Goal: Task Accomplishment & Management: Manage account settings

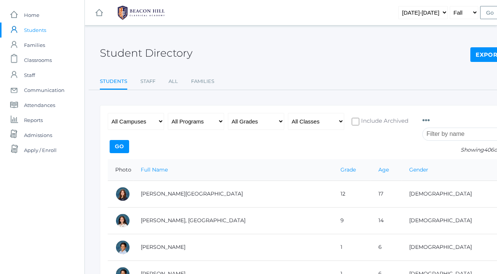
click at [36, 30] on span "Students" at bounding box center [35, 30] width 22 height 15
click at [441, 133] on input "search" at bounding box center [463, 134] width 83 height 13
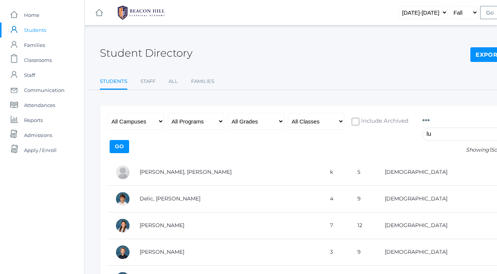
type input "l"
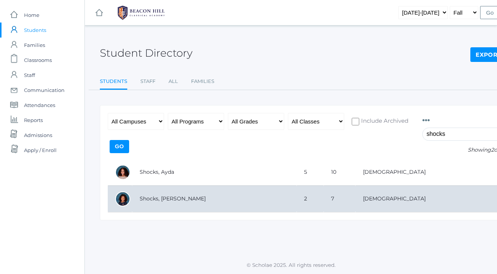
type input "shocks"
click at [253, 197] on td "Shocks, [PERSON_NAME]" at bounding box center [214, 198] width 164 height 27
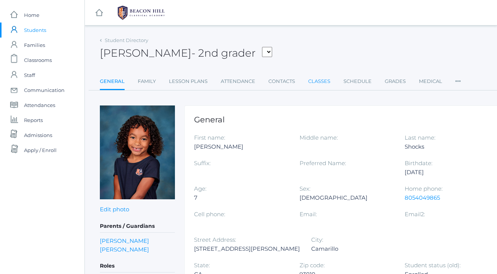
click at [318, 82] on link "Classes" at bounding box center [319, 81] width 22 height 15
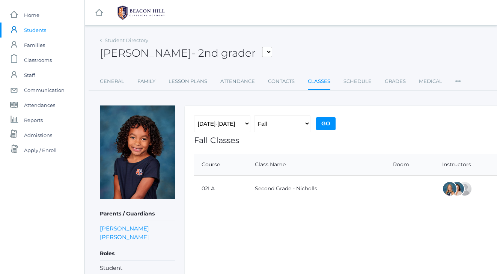
click at [34, 29] on span "Students" at bounding box center [35, 30] width 22 height 15
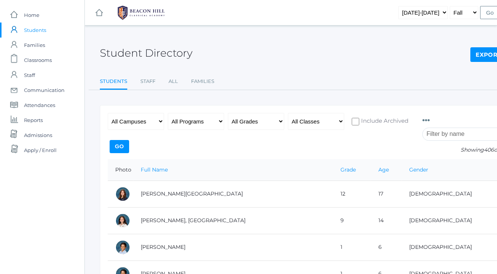
click at [465, 136] on input "search" at bounding box center [463, 134] width 83 height 13
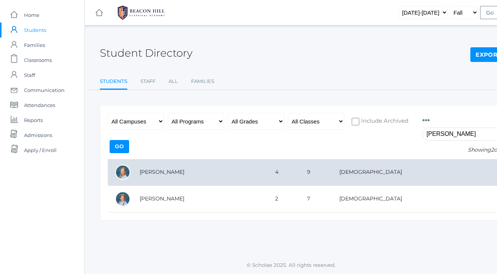
type input "lewis"
click at [206, 175] on td "[PERSON_NAME]" at bounding box center [200, 172] width 136 height 27
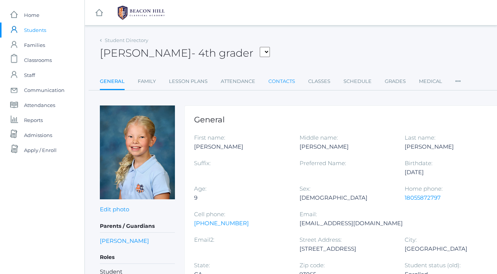
click at [291, 81] on link "Contacts" at bounding box center [281, 81] width 27 height 15
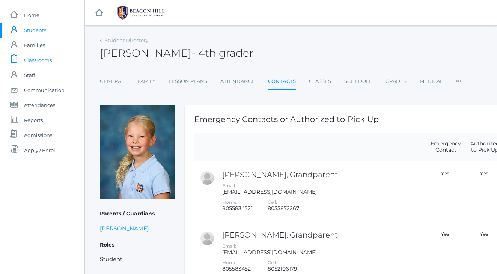
click at [26, 60] on span "Classrooms" at bounding box center [38, 60] width 28 height 15
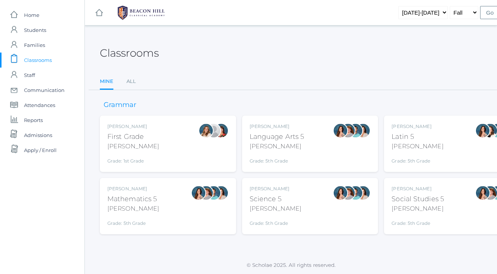
click at [273, 57] on div "Classrooms" at bounding box center [310, 49] width 420 height 28
click at [42, 30] on span "Students" at bounding box center [35, 30] width 22 height 15
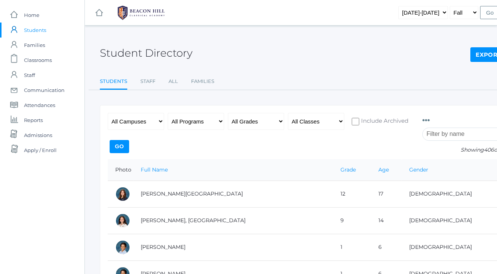
click at [442, 133] on input "search" at bounding box center [463, 134] width 83 height 13
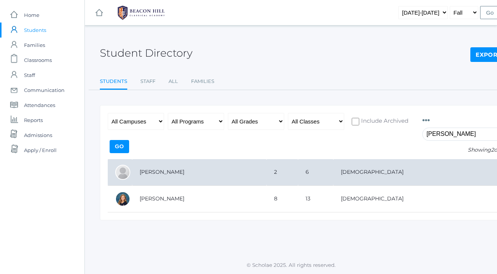
type input "chen"
click at [222, 164] on td "Chen, Faith" at bounding box center [199, 172] width 134 height 27
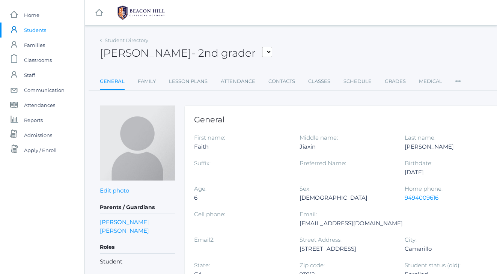
click at [325, 39] on div "Faith Chen - 2nd grader Adams, Jack Albanese, Elle Benson, Alexandra Bigley, Cu…" at bounding box center [310, 49] width 420 height 28
click at [311, 41] on div "Faith Chen - 2nd grader Adams, Jack Albanese, Elle Benson, Alexandra Bigley, Cu…" at bounding box center [310, 49] width 420 height 28
click at [322, 31] on div "icons/ui/navigation/hamburger Created with Sketch. icons/ui/navigation/home Cre…" at bounding box center [290, 239] width 413 height 478
click at [363, 23] on div "icons/ui/navigation/hamburger Created with Sketch. icons/ui/navigation/home Cre…" at bounding box center [310, 12] width 450 height 25
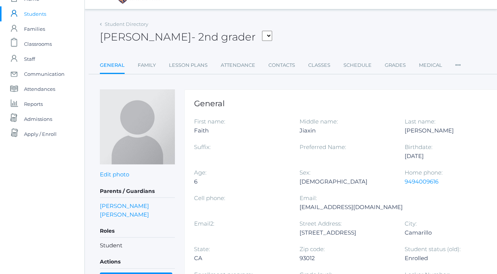
scroll to position [14, 0]
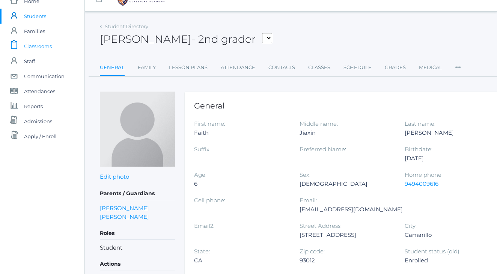
click at [31, 48] on span "Classrooms" at bounding box center [38, 46] width 28 height 15
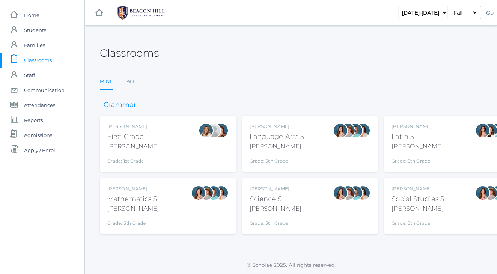
click at [259, 35] on div "Classrooms" at bounding box center [310, 49] width 420 height 28
click at [251, 39] on div "Classrooms" at bounding box center [310, 49] width 420 height 28
click at [321, 65] on div "Classrooms Mine All Mine All" at bounding box center [310, 62] width 420 height 55
click at [51, 105] on span "Attendances" at bounding box center [39, 105] width 31 height 15
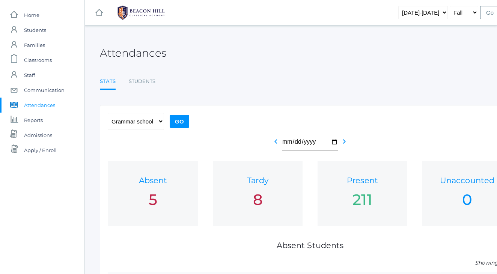
click at [333, 86] on ul "Stats Students" at bounding box center [310, 82] width 420 height 16
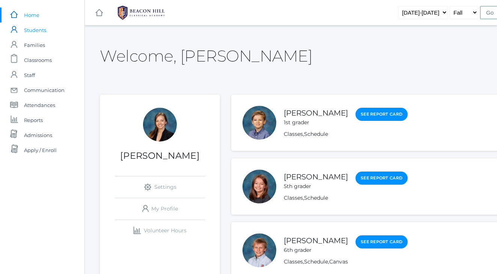
click at [39, 32] on span "Students" at bounding box center [35, 30] width 22 height 15
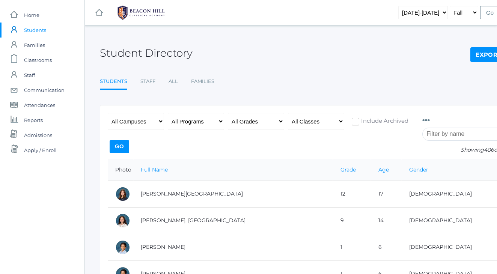
click at [452, 133] on input "search" at bounding box center [463, 134] width 83 height 13
click at [286, 65] on div "Student Directory Export CSV Students Staff All Families Students Staff All Fam…" at bounding box center [310, 62] width 420 height 55
click at [355, 48] on div "Student Directory Export CSV" at bounding box center [310, 49] width 420 height 28
click at [38, 32] on span "Students" at bounding box center [35, 30] width 22 height 15
click at [38, 135] on span "Admissions" at bounding box center [38, 135] width 28 height 15
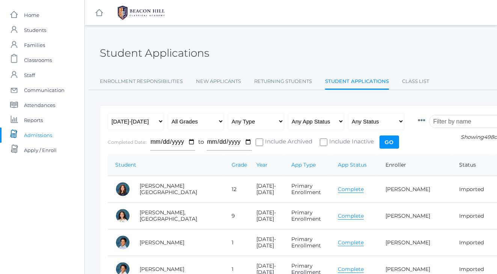
click at [454, 116] on input "search" at bounding box center [470, 121] width 83 height 13
click at [42, 35] on span "Students" at bounding box center [35, 30] width 22 height 15
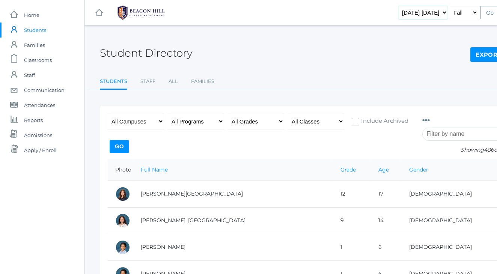
select select "[DATE]-[DATE]"
click at [468, 14] on select "Fall Spring" at bounding box center [464, 12] width 29 height 13
select select "2"
click at [490, 11] on input "Go" at bounding box center [490, 12] width 20 height 13
click at [434, 137] on input "search" at bounding box center [463, 134] width 83 height 13
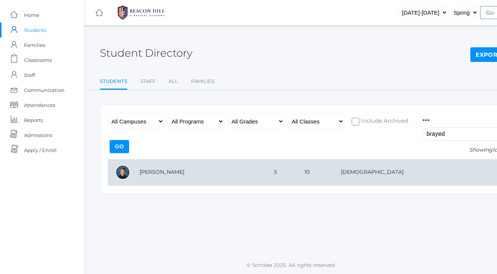
type input "brayed"
click at [177, 169] on td "[PERSON_NAME]" at bounding box center [199, 172] width 134 height 27
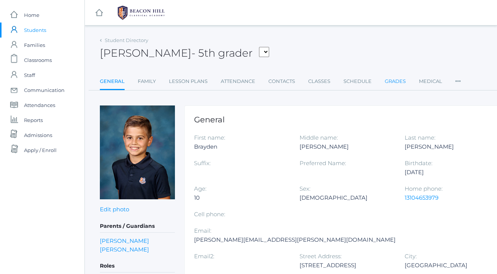
click at [398, 80] on link "Grades" at bounding box center [395, 81] width 21 height 15
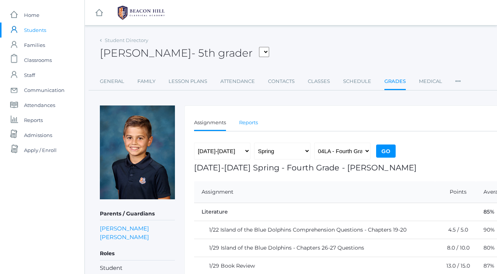
click at [248, 122] on link "Reports" at bounding box center [248, 122] width 19 height 15
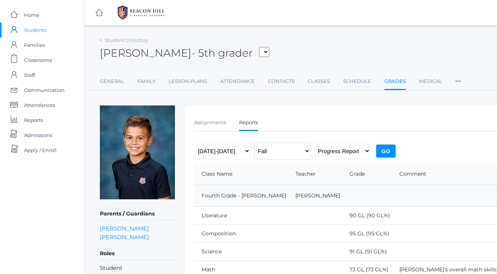
select select "2"
select select "report"
click at [381, 149] on input "Go" at bounding box center [386, 151] width 20 height 13
select select "[DATE]-[DATE]"
click at [267, 147] on select "Fall Spring" at bounding box center [282, 151] width 56 height 17
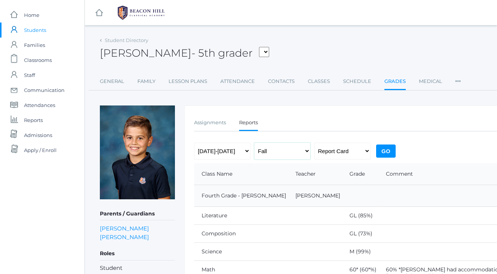
select select "1"
click at [387, 152] on input "Go" at bounding box center [386, 151] width 20 height 13
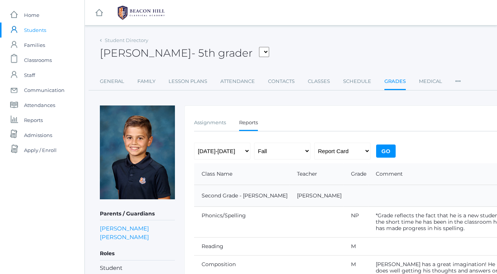
click at [318, 51] on div "[PERSON_NAME] - 5th grader [PERSON_NAME], [PERSON_NAME], [PERSON_NAME], [PERSON…" at bounding box center [310, 49] width 420 height 28
click at [402, 55] on div "[PERSON_NAME] - 5th grader [PERSON_NAME], [PERSON_NAME], [PERSON_NAME], [PERSON…" at bounding box center [310, 49] width 420 height 28
click at [32, 29] on span "Students" at bounding box center [35, 30] width 22 height 15
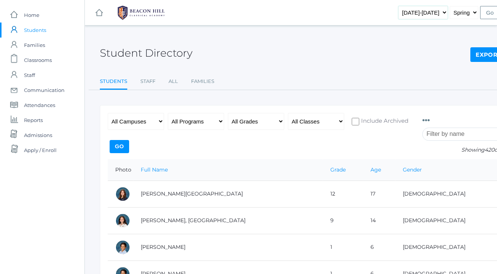
click at [424, 15] on select "[DATE]-[DATE] [DATE]-[DATE] [DATE]-[DATE] [DATE]-[DATE] [DATE]-[DATE] [DATE]-[D…" at bounding box center [423, 12] width 50 height 13
select select "[DATE]-[DATE]"
select select "1"
click at [489, 12] on input "Go" at bounding box center [490, 12] width 20 height 13
click at [44, 59] on span "Classrooms" at bounding box center [38, 60] width 28 height 15
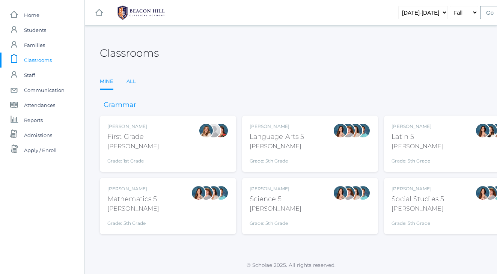
click at [132, 80] on link "All" at bounding box center [131, 81] width 9 height 15
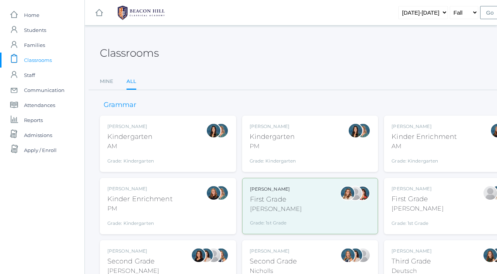
click at [179, 136] on div "Jordyn Dewey Kindergarten AM Grade: Kindergarten *KIND" at bounding box center [167, 143] width 121 height 41
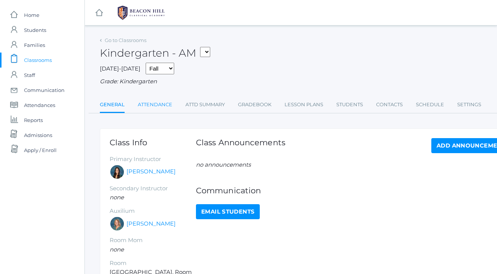
click at [163, 102] on link "Attendance" at bounding box center [155, 104] width 35 height 15
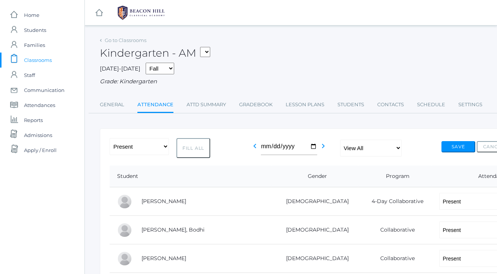
click at [42, 62] on span "Classrooms" at bounding box center [38, 60] width 28 height 15
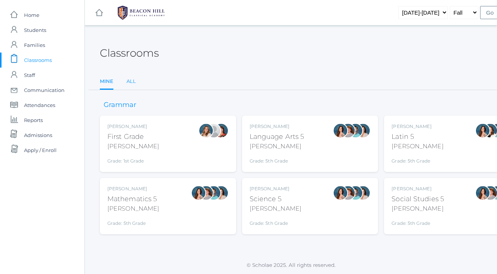
click at [134, 82] on link "All" at bounding box center [131, 81] width 9 height 15
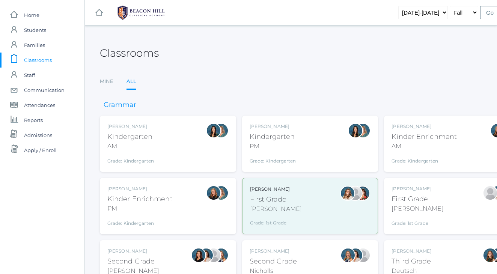
click at [409, 137] on div "Kinder Enrichment" at bounding box center [424, 137] width 65 height 10
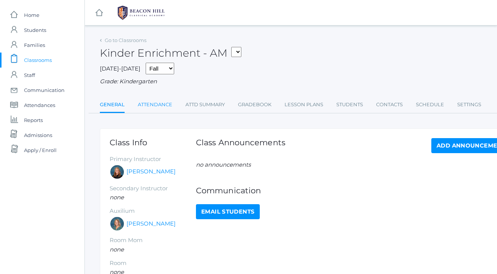
click at [164, 101] on link "Attendance" at bounding box center [155, 104] width 35 height 15
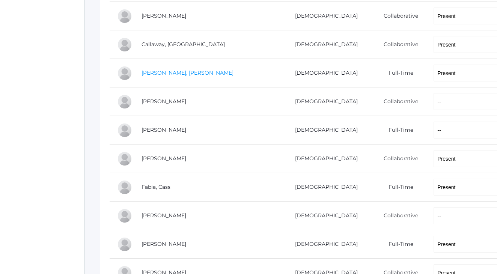
scroll to position [248, 0]
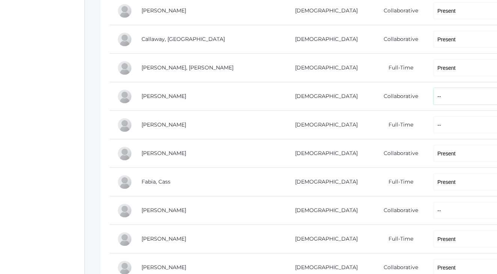
select select "P"
click at [64, 137] on div "icons/ui/navigation/home Created with Sketch. Home icons/user/plain Created wit…" at bounding box center [42, 117] width 84 height 731
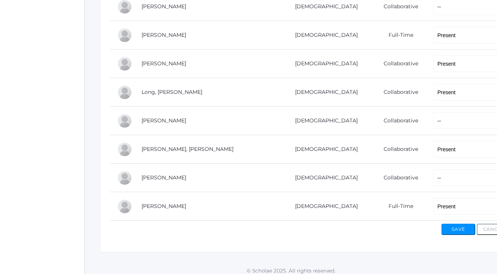
scroll to position [454, 0]
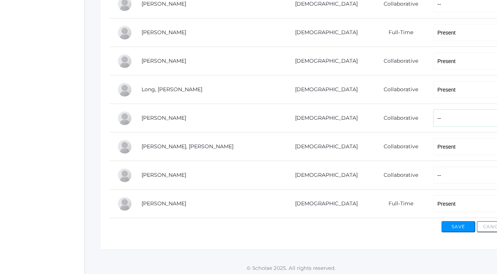
click at [434, 115] on select "-- Present Present-At-Home Tardy Excused Tardy Unexcused Absent Excused Absent …" at bounding box center [471, 118] width 75 height 17
select select "P"
click at [452, 226] on button "Save" at bounding box center [458, 226] width 34 height 11
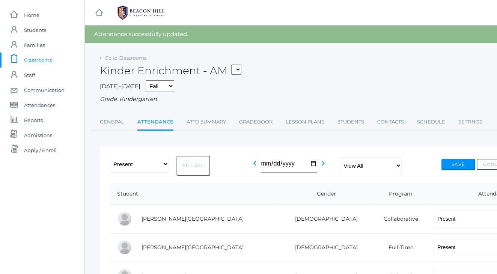
click at [351, 71] on div "Kinder Enrichment - AM 01LA - First Grade Barber 05LATIN - Latin 5 Salazar 05MA…" at bounding box center [310, 67] width 420 height 28
click at [33, 62] on span "Classrooms" at bounding box center [38, 60] width 28 height 15
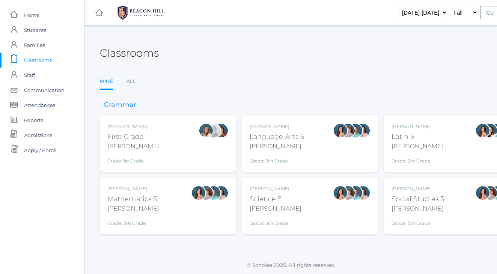
click at [128, 132] on div "First Grade" at bounding box center [133, 137] width 52 height 10
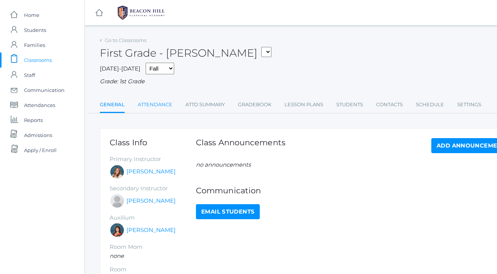
click at [142, 100] on link "Attendance" at bounding box center [155, 104] width 35 height 15
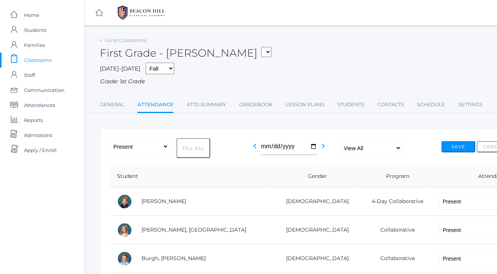
click at [32, 57] on span "Classrooms" at bounding box center [38, 60] width 28 height 15
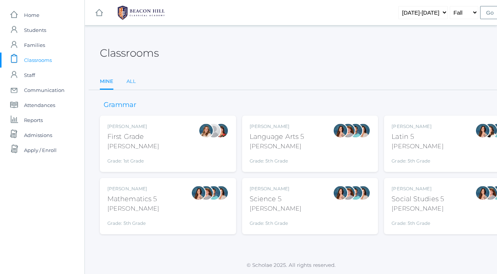
click at [134, 79] on link "All" at bounding box center [131, 81] width 9 height 15
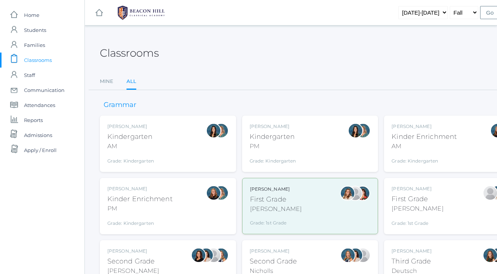
click at [410, 191] on div "[PERSON_NAME]" at bounding box center [418, 188] width 52 height 7
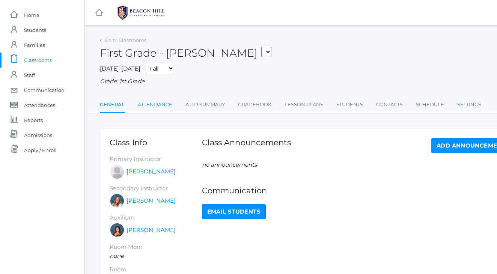
click at [159, 100] on link "Attendance" at bounding box center [155, 104] width 35 height 15
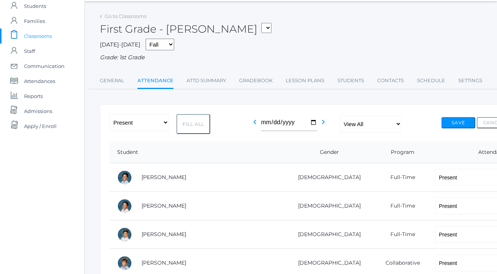
scroll to position [0, 0]
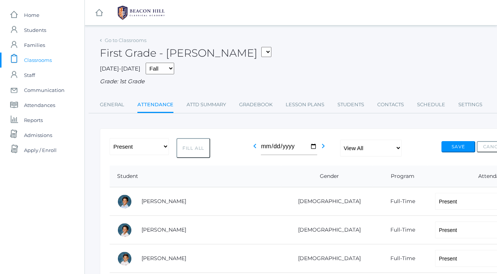
click at [41, 60] on span "Classrooms" at bounding box center [38, 60] width 28 height 15
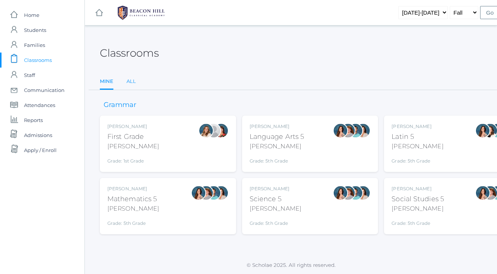
click at [131, 81] on link "All" at bounding box center [131, 81] width 9 height 15
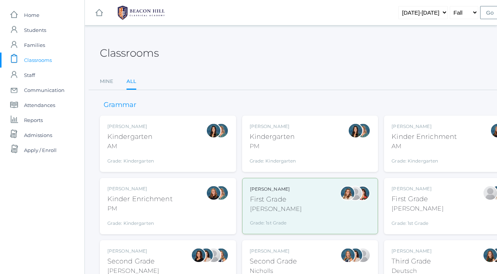
click at [262, 246] on div "Courtney Nicholls Second Grade Nicholls Grade: 2nd Grade 02LA" at bounding box center [310, 268] width 136 height 56
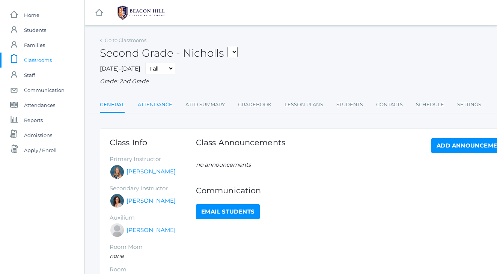
click at [155, 101] on link "Attendance" at bounding box center [155, 104] width 35 height 15
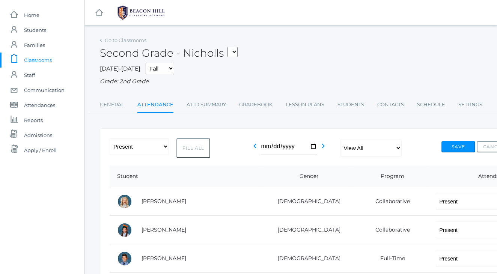
click at [32, 60] on span "Classrooms" at bounding box center [38, 60] width 28 height 15
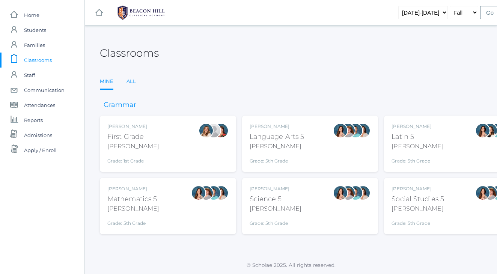
click at [131, 80] on link "All" at bounding box center [131, 81] width 9 height 15
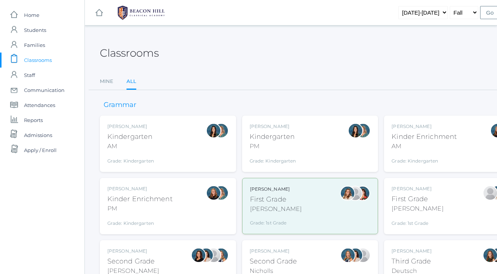
click at [133, 259] on div "Second Grade" at bounding box center [133, 261] width 52 height 10
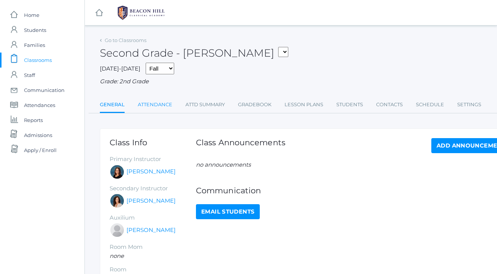
click at [155, 104] on link "Attendance" at bounding box center [155, 104] width 35 height 15
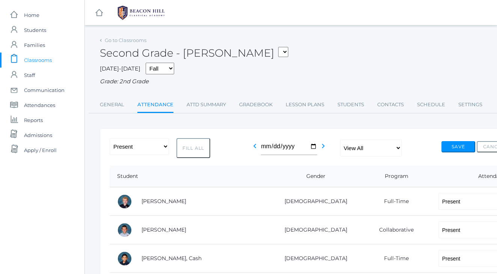
click at [39, 62] on span "Classrooms" at bounding box center [38, 60] width 28 height 15
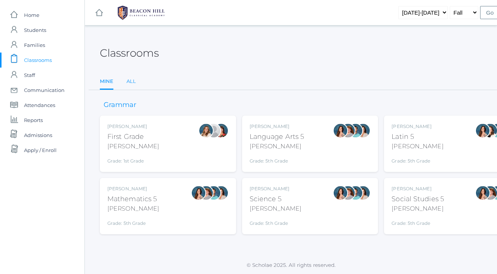
click at [134, 79] on link "All" at bounding box center [131, 81] width 9 height 15
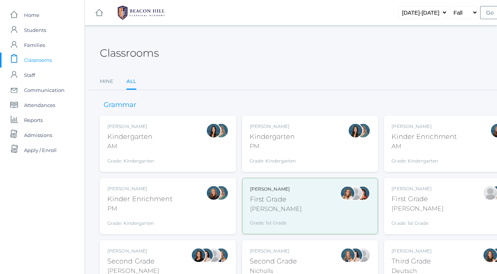
click at [414, 259] on div "Third Grade" at bounding box center [412, 261] width 40 height 10
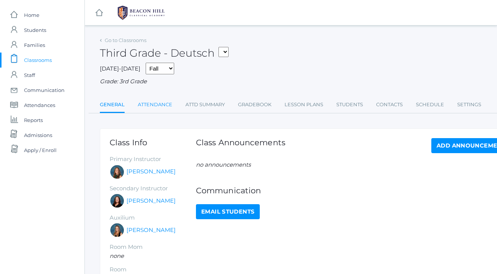
click at [154, 99] on link "Attendance" at bounding box center [155, 104] width 35 height 15
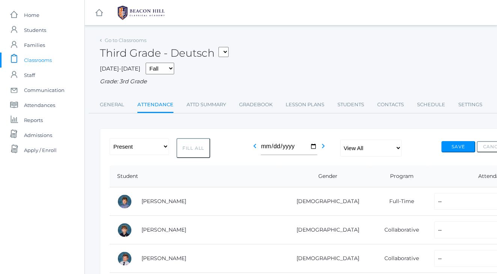
click at [286, 45] on div "Third Grade - Deutsch 01LA - First Grade Barber 05LATIN - Latin 5 Salazar 05MAT…" at bounding box center [310, 49] width 420 height 28
click at [43, 65] on span "Classrooms" at bounding box center [38, 60] width 28 height 15
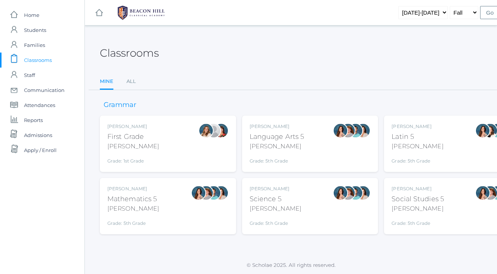
click at [337, 160] on div at bounding box center [340, 143] width 15 height 41
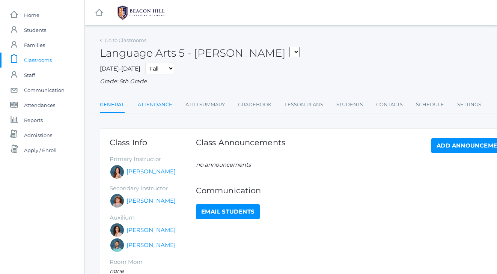
click at [151, 98] on link "Attendance" at bounding box center [155, 104] width 35 height 15
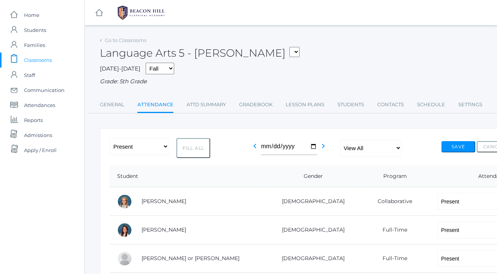
click at [39, 59] on span "Classrooms" at bounding box center [38, 60] width 28 height 15
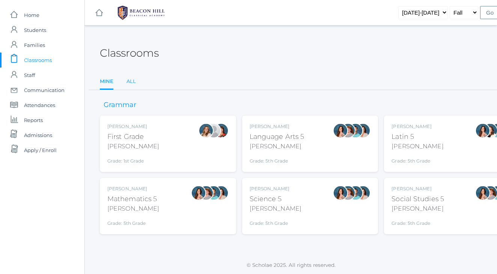
click at [136, 82] on link "All" at bounding box center [131, 81] width 9 height 15
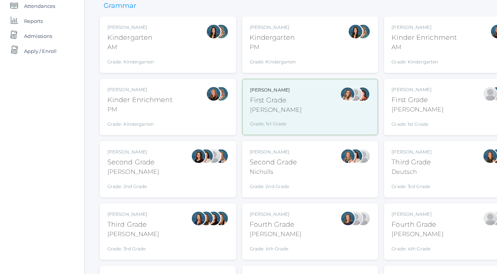
scroll to position [102, 0]
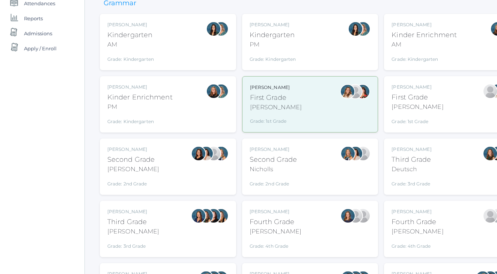
click at [114, 236] on div "Lori Webster Third Grade Webster Grade: 3rd Grade 03LA" at bounding box center [133, 228] width 52 height 41
click at [280, 234] on div "[PERSON_NAME]" at bounding box center [276, 231] width 52 height 9
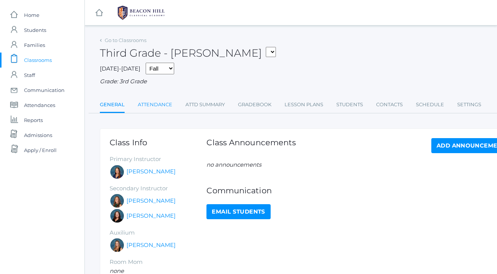
click at [163, 105] on link "Attendance" at bounding box center [155, 104] width 35 height 15
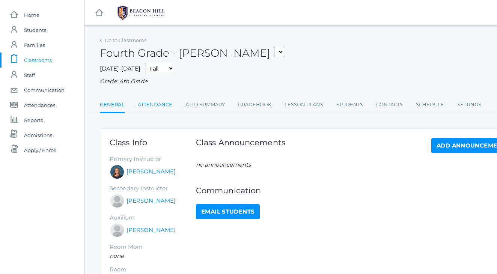
click at [159, 101] on link "Attendance" at bounding box center [155, 104] width 35 height 15
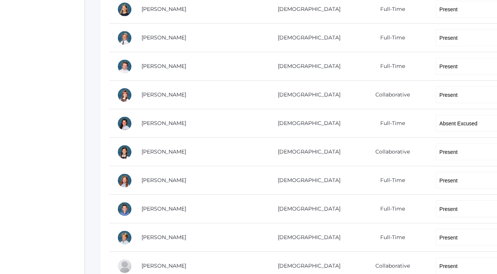
scroll to position [334, 0]
select select "TE"
click at [28, 115] on div "icons/ui/navigation/home Created with Sketch. Home icons/user/plain Created wit…" at bounding box center [42, 45] width 84 height 759
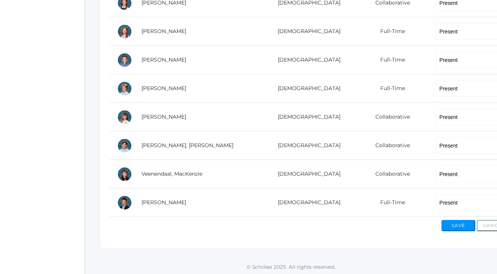
scroll to position [483, 0]
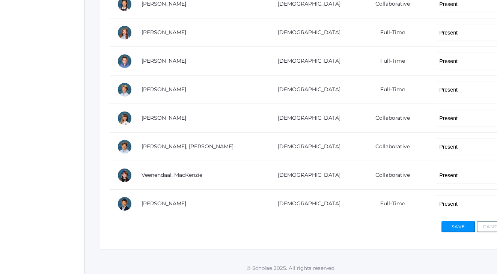
click at [448, 226] on button "Save" at bounding box center [458, 226] width 34 height 11
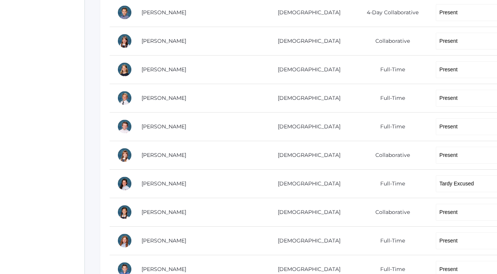
scroll to position [304, 0]
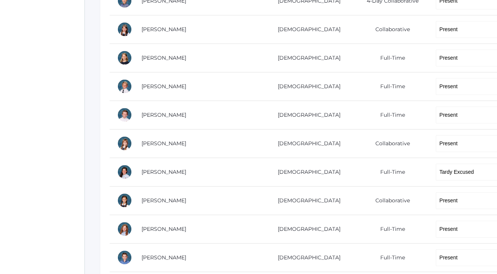
click at [24, 201] on div "icons/ui/navigation/home Created with Sketch. Home icons/user/plain Created wit…" at bounding box center [42, 84] width 84 height 777
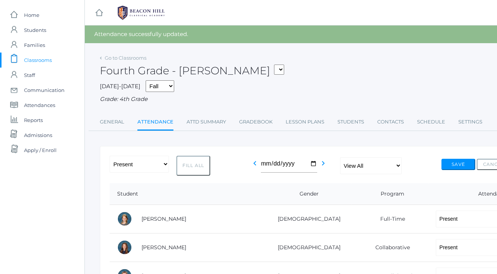
scroll to position [0, 0]
click at [48, 62] on span "Classrooms" at bounding box center [38, 60] width 28 height 15
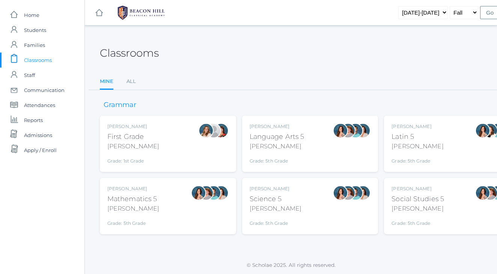
click at [48, 59] on span "Classrooms" at bounding box center [38, 60] width 28 height 15
click at [131, 83] on link "All" at bounding box center [131, 81] width 9 height 15
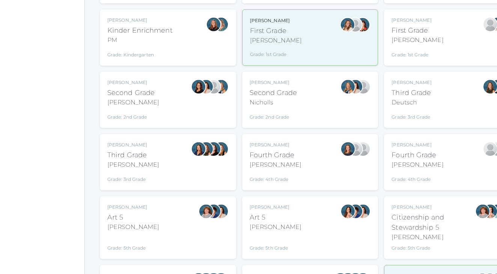
scroll to position [193, 0]
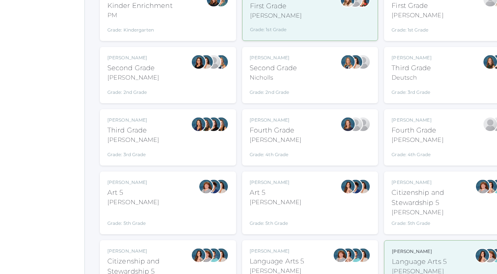
click at [442, 139] on div "Lydia Chaffin Fourth Grade Chaffin Grade: 4th Grade 04LA" at bounding box center [452, 137] width 121 height 41
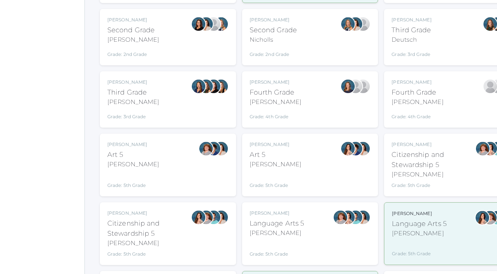
scroll to position [235, 0]
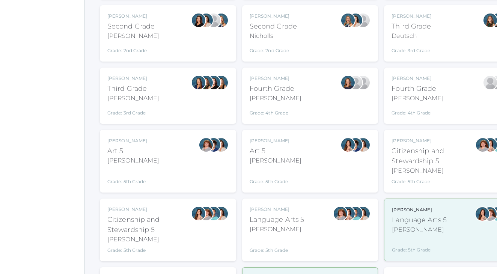
click at [301, 232] on div "[PERSON_NAME]" at bounding box center [277, 229] width 55 height 9
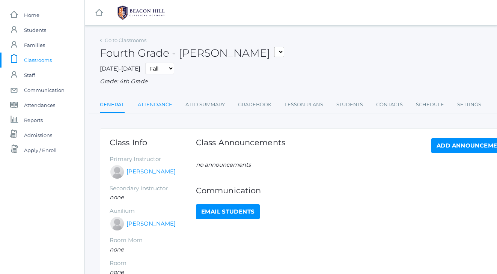
click at [149, 98] on link "Attendance" at bounding box center [155, 104] width 35 height 15
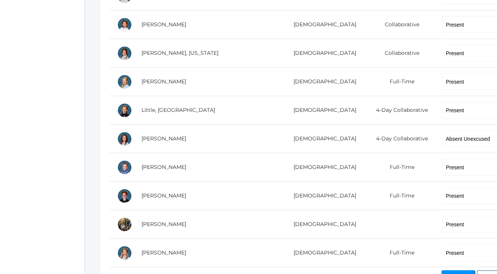
scroll to position [421, 0]
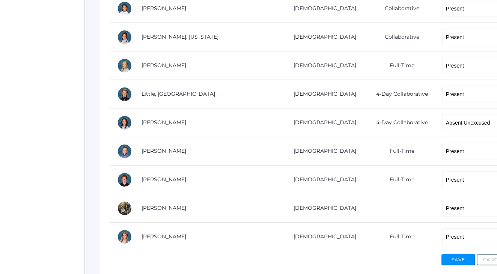
click at [444, 122] on select "-- Present Present-At-Home Tardy Excused Tardy Unexcused Absent Excused Absent …" at bounding box center [475, 122] width 66 height 17
select select "TE"
click at [456, 255] on button "Save" at bounding box center [458, 259] width 34 height 11
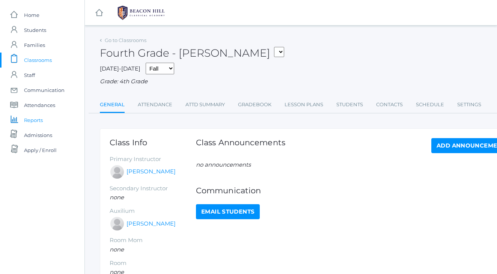
click at [30, 119] on span "Reports" at bounding box center [33, 120] width 19 height 15
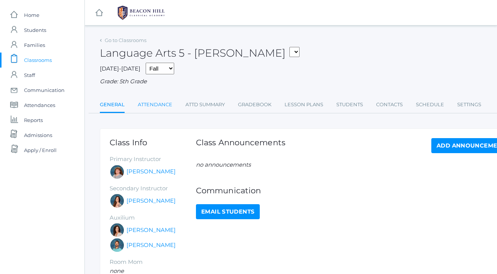
click at [157, 101] on link "Attendance" at bounding box center [155, 104] width 35 height 15
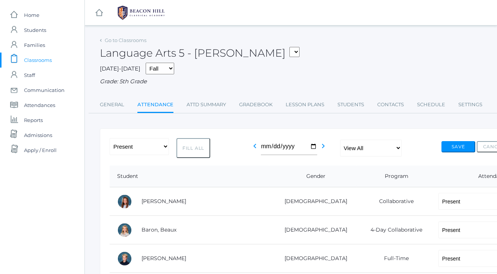
click at [39, 58] on span "Classrooms" at bounding box center [38, 60] width 28 height 15
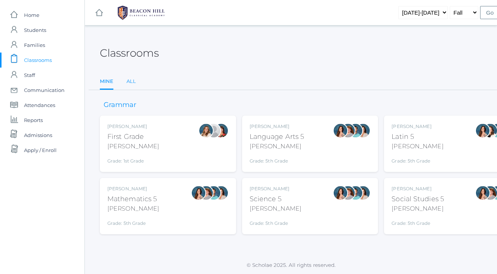
click at [131, 80] on link "All" at bounding box center [131, 81] width 9 height 15
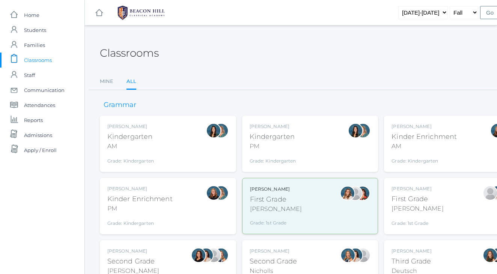
click at [416, 252] on div "Andrea Deutsch" at bounding box center [412, 251] width 40 height 7
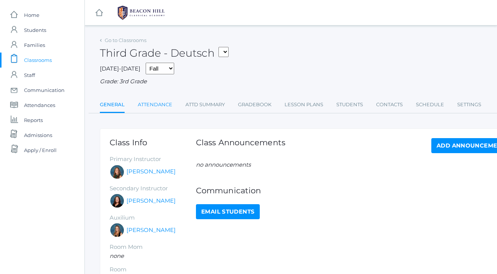
click at [160, 105] on link "Attendance" at bounding box center [155, 104] width 35 height 15
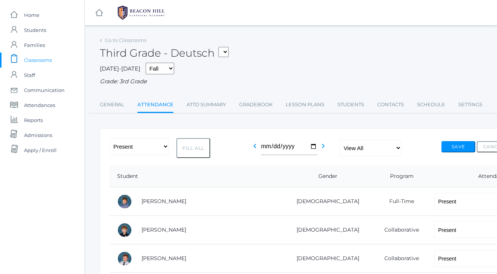
click at [316, 50] on div "Third Grade - Deutsch 01LA - First Grade Barber 05LATIN - Latin 5 Salazar 05MAT…" at bounding box center [310, 49] width 420 height 28
click at [313, 48] on div "Third Grade - Deutsch 01LA - First Grade Barber 05LATIN - Latin 5 Salazar 05MAT…" at bounding box center [310, 49] width 420 height 28
click at [34, 29] on span "Students" at bounding box center [35, 30] width 22 height 15
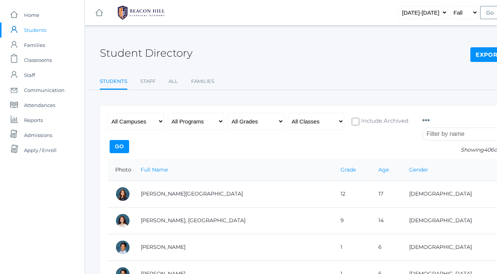
click at [286, 38] on div "Student Directory Export CSV" at bounding box center [310, 49] width 420 height 28
click at [312, 44] on div "Student Directory Export CSV" at bounding box center [310, 49] width 420 height 28
click at [34, 122] on span "Reports" at bounding box center [33, 120] width 19 height 15
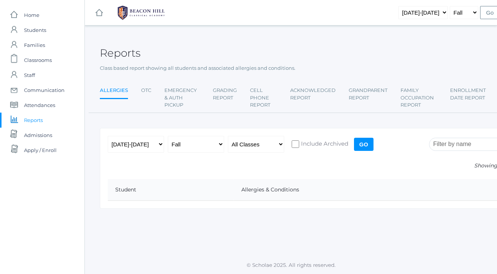
click at [381, 56] on div "Reports" at bounding box center [310, 49] width 420 height 28
click at [34, 32] on span "Students" at bounding box center [35, 30] width 22 height 15
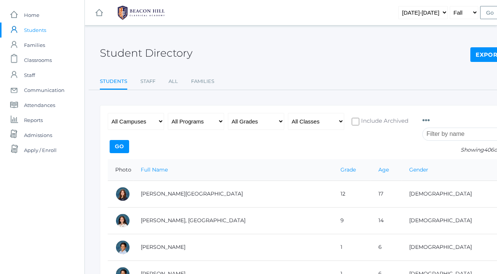
click at [292, 40] on div "Student Directory Export CSV" at bounding box center [310, 49] width 420 height 28
click at [43, 132] on span "Admissions" at bounding box center [38, 135] width 28 height 15
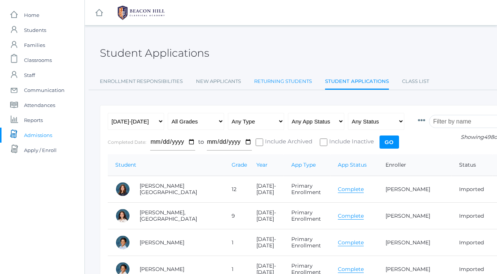
click at [294, 82] on link "Returning Students" at bounding box center [283, 81] width 58 height 15
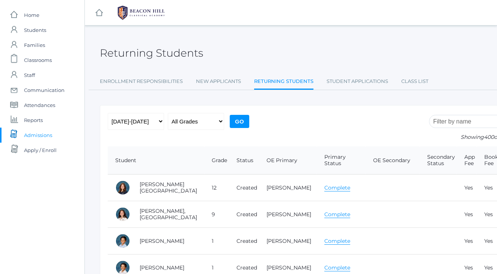
click at [379, 56] on div "Returning Students" at bounding box center [310, 49] width 420 height 28
click at [419, 79] on link "Class List" at bounding box center [414, 81] width 27 height 15
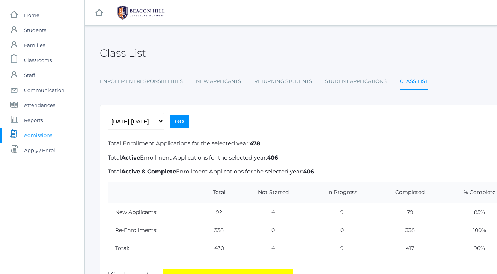
click at [36, 59] on span "Classrooms" at bounding box center [38, 60] width 28 height 15
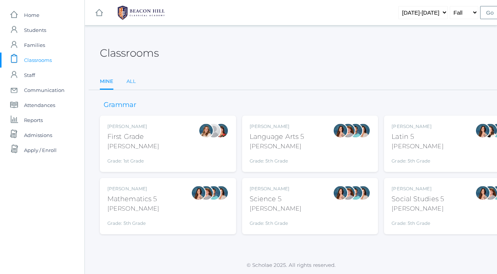
click at [132, 80] on link "All" at bounding box center [131, 81] width 9 height 15
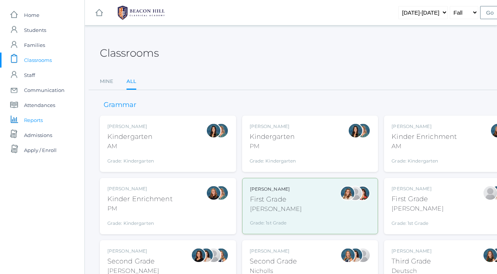
click at [35, 119] on span "Reports" at bounding box center [33, 120] width 19 height 15
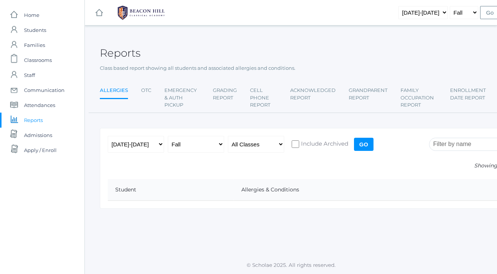
click at [370, 47] on div "Reports" at bounding box center [310, 49] width 420 height 28
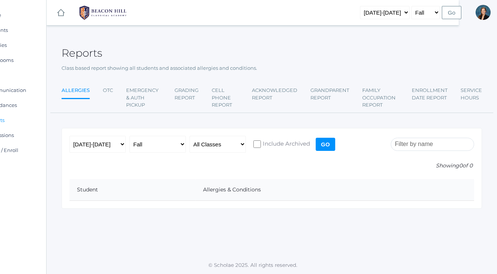
scroll to position [0, 38]
click at [433, 96] on link "Enrollment Date Report" at bounding box center [430, 94] width 36 height 22
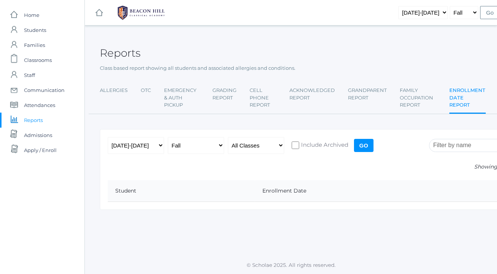
click at [363, 142] on input "Go" at bounding box center [364, 145] width 20 height 13
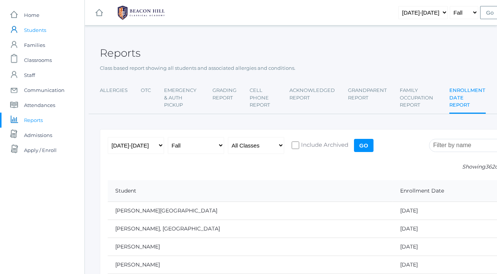
click at [39, 29] on span "Students" at bounding box center [35, 30] width 22 height 15
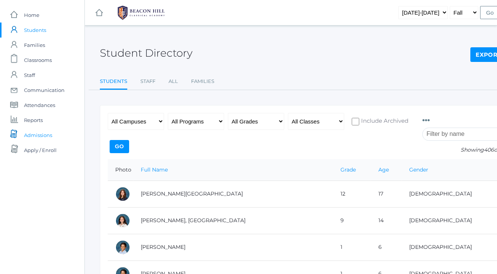
click at [41, 134] on span "Admissions" at bounding box center [38, 135] width 28 height 15
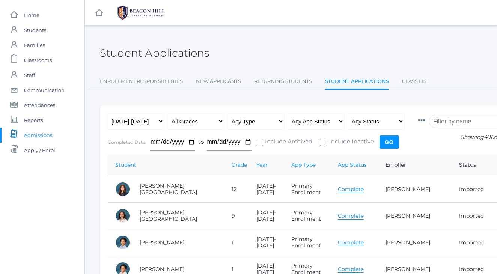
click at [453, 125] on input "search" at bounding box center [470, 121] width 83 height 13
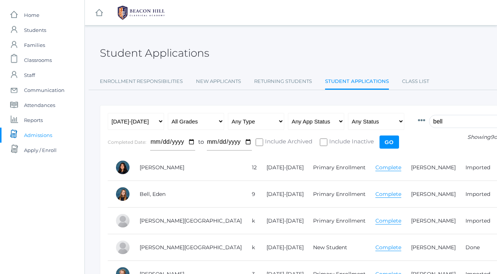
type input "bell"
click at [375, 247] on link "Complete" at bounding box center [388, 247] width 26 height 7
click at [35, 121] on span "Reports" at bounding box center [33, 120] width 19 height 15
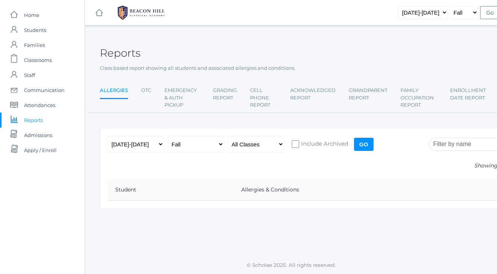
click at [365, 143] on input "Go" at bounding box center [364, 144] width 20 height 13
click at [366, 143] on input "Go" at bounding box center [364, 144] width 20 height 13
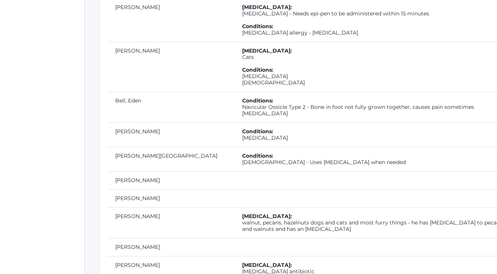
scroll to position [793, 0]
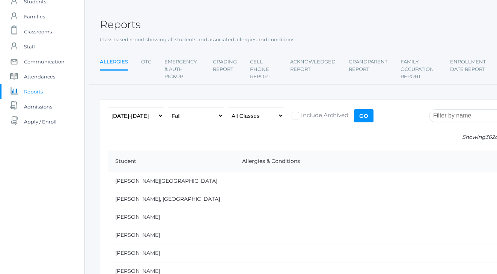
scroll to position [-3, 0]
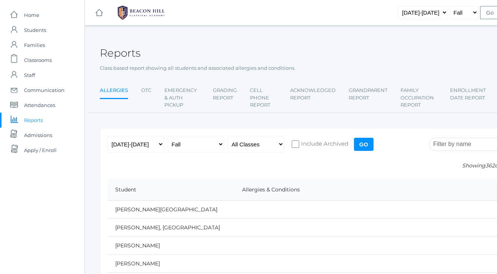
click at [353, 39] on div "Reports" at bounding box center [310, 49] width 420 height 28
click at [342, 42] on div "Reports" at bounding box center [310, 49] width 420 height 28
click at [327, 51] on div "Reports" at bounding box center [310, 49] width 420 height 28
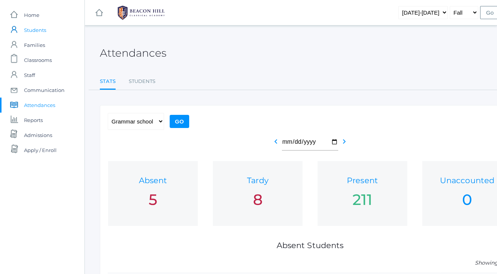
click at [30, 32] on span "Students" at bounding box center [35, 30] width 22 height 15
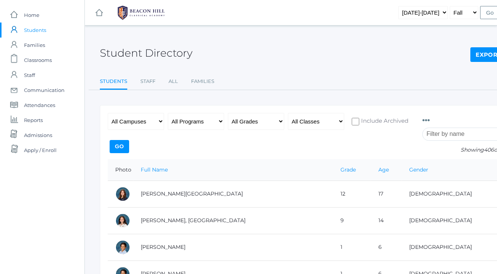
click at [439, 136] on input "search" at bounding box center [463, 134] width 83 height 13
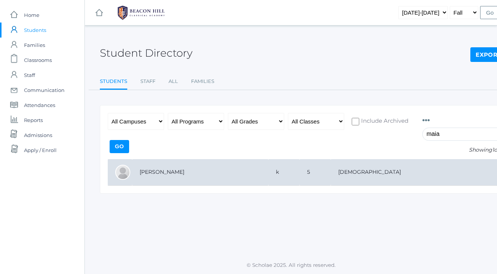
type input "maia"
click at [157, 169] on td "[PERSON_NAME]" at bounding box center [200, 172] width 136 height 27
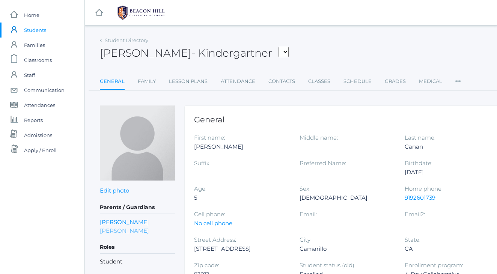
click at [121, 229] on link "[PERSON_NAME]" at bounding box center [124, 230] width 49 height 9
click at [310, 39] on div "[PERSON_NAME] - Kindergartner [PERSON_NAME], [PERSON_NAME], [PERSON_NAME], [PER…" at bounding box center [310, 49] width 420 height 28
click at [366, 15] on div "icons/ui/navigation/hamburger Created with Sketch. icons/ui/navigation/home Cre…" at bounding box center [310, 12] width 450 height 25
click at [319, 19] on div "icons/ui/navigation/hamburger Created with Sketch. icons/ui/navigation/home Cre…" at bounding box center [310, 12] width 450 height 25
click at [37, 31] on span "Students" at bounding box center [35, 30] width 22 height 15
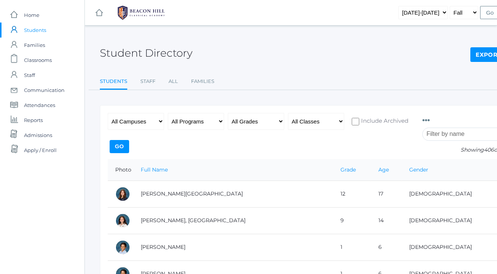
click at [425, 59] on div "Student Directory Export CSV" at bounding box center [310, 49] width 420 height 28
click at [375, 63] on div "Student Directory Export CSV Students Staff All Families Students Staff All Fam…" at bounding box center [310, 62] width 420 height 55
click at [340, 40] on div "Student Directory Export CSV" at bounding box center [310, 49] width 420 height 28
click at [303, 41] on div "Student Directory Export CSV" at bounding box center [310, 49] width 420 height 28
click at [295, 35] on div "Student Directory Export CSV" at bounding box center [310, 49] width 420 height 28
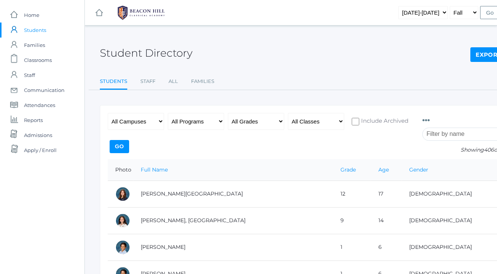
click at [295, 35] on div "Student Directory Export CSV" at bounding box center [310, 49] width 420 height 28
click at [274, 37] on div "Student Directory Export CSV" at bounding box center [310, 49] width 420 height 28
click at [265, 39] on div "Student Directory Export CSV" at bounding box center [310, 49] width 420 height 28
click at [261, 38] on div "Student Directory Export CSV" at bounding box center [310, 49] width 420 height 28
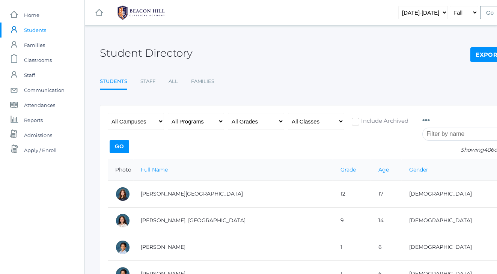
click at [261, 38] on div "Student Directory Export CSV" at bounding box center [310, 49] width 420 height 28
click at [264, 59] on div "Student Directory Export CSV" at bounding box center [310, 49] width 420 height 28
click at [273, 46] on div "Student Directory Export CSV" at bounding box center [310, 49] width 420 height 28
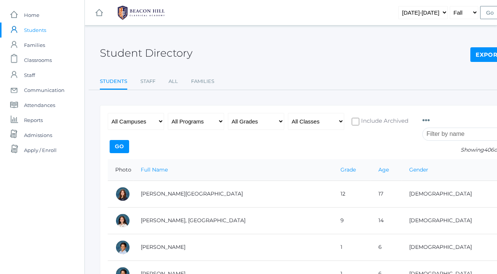
click at [294, 41] on div "Student Directory Export CSV" at bounding box center [310, 49] width 420 height 28
click at [291, 48] on div "Student Directory Export CSV" at bounding box center [310, 49] width 420 height 28
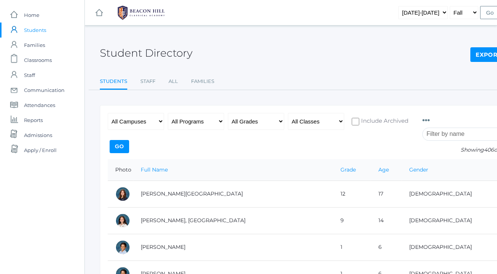
click at [276, 74] on ul "Students Staff All Families" at bounding box center [310, 82] width 420 height 16
click at [448, 138] on input "search" at bounding box center [463, 134] width 83 height 13
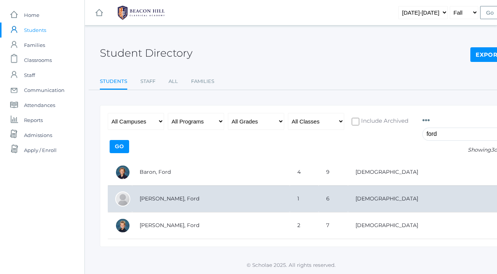
type input "ford"
click at [151, 196] on td "Ferris, Ford" at bounding box center [211, 198] width 158 height 27
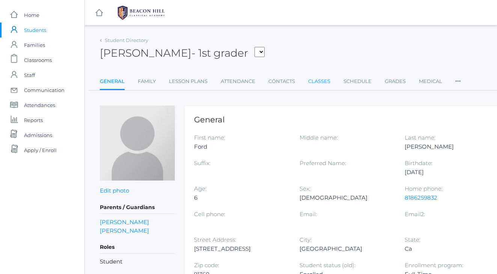
click at [322, 84] on link "Classes" at bounding box center [319, 81] width 22 height 15
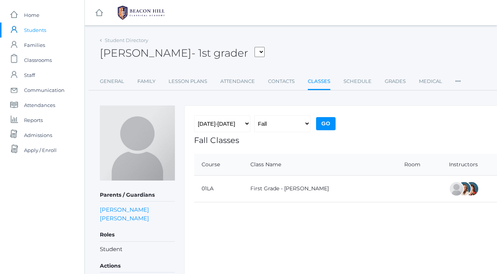
click at [322, 84] on link "Classes" at bounding box center [319, 82] width 23 height 16
click at [342, 36] on div "Ford Ferris - 1st grader Abrea, Dominic Abrea, Grayson Alstot, Nolan Armstrong,…" at bounding box center [310, 49] width 420 height 28
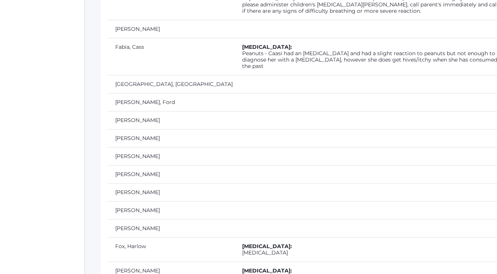
scroll to position [3295, 0]
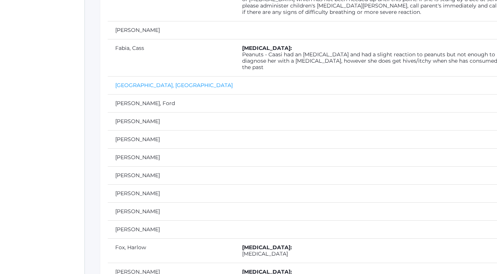
click at [139, 82] on link "Ferris, Easton" at bounding box center [174, 85] width 118 height 7
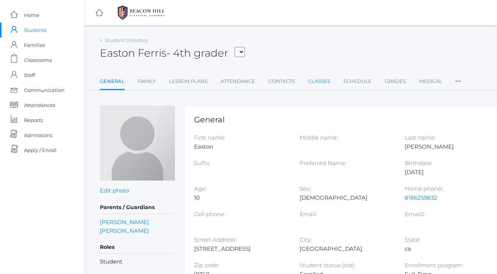
click at [317, 81] on link "Classes" at bounding box center [319, 81] width 22 height 15
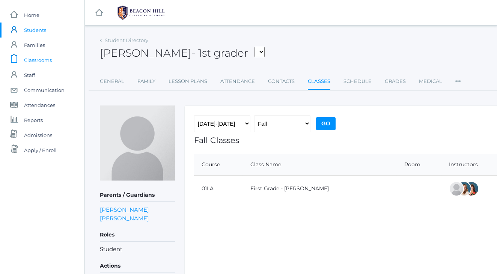
click at [46, 59] on span "Classrooms" at bounding box center [38, 60] width 28 height 15
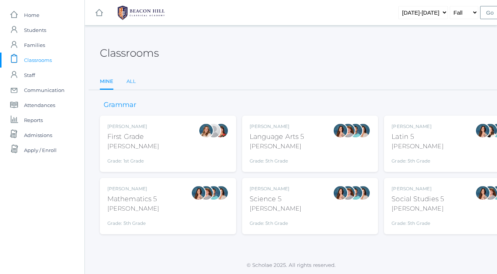
click at [131, 81] on link "All" at bounding box center [131, 81] width 9 height 15
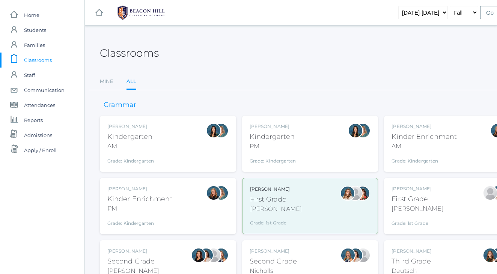
click at [290, 135] on div "Kindergarten" at bounding box center [273, 137] width 47 height 10
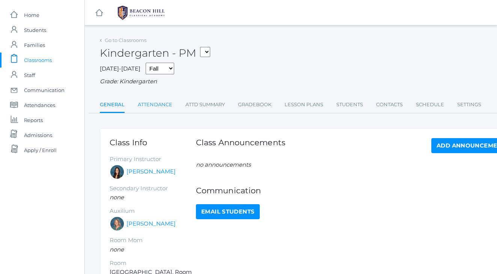
click at [151, 101] on link "Attendance" at bounding box center [155, 104] width 35 height 15
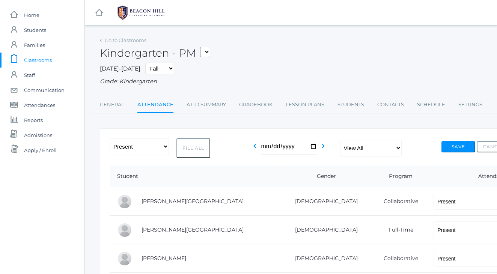
click at [30, 63] on span "Classrooms" at bounding box center [38, 60] width 28 height 15
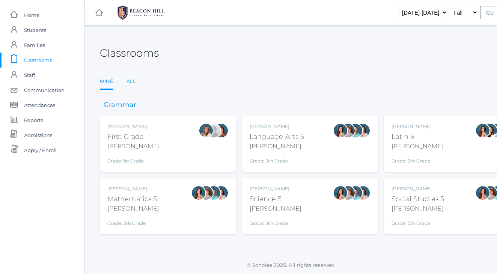
click at [130, 81] on link "All" at bounding box center [131, 81] width 9 height 15
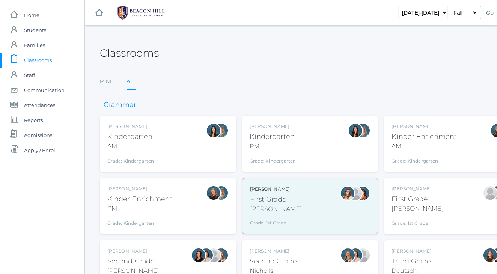
click at [105, 202] on div "Nicole Dean Kinder Enrichment PM Grade: Kindergarten *KNDC" at bounding box center [168, 206] width 136 height 56
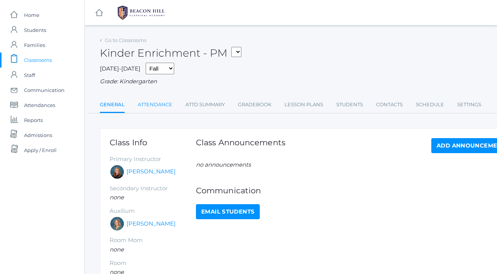
click at [158, 100] on link "Attendance" at bounding box center [155, 104] width 35 height 15
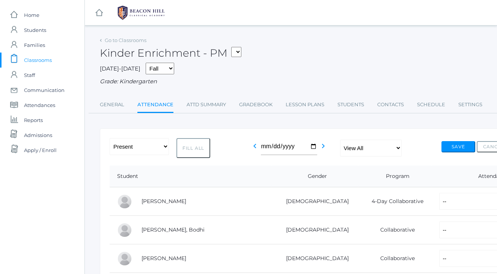
click at [362, 57] on div "Kinder Enrichment - PM 01LA - First Grade [PERSON_NAME] 05LATIN - Latin 5 [PERS…" at bounding box center [310, 49] width 420 height 28
click at [294, 51] on div "Kinder Enrichment - PM 01LA - First Grade [PERSON_NAME] 05LATIN - Latin 5 [PERS…" at bounding box center [310, 49] width 420 height 28
click at [324, 54] on div "Kinder Enrichment - PM 01LA - First Grade [PERSON_NAME] 05LATIN - Latin 5 [PERS…" at bounding box center [310, 49] width 420 height 28
click at [269, 65] on div "[DATE]-[DATE] Fall Spring Grade: Kindergarten" at bounding box center [310, 74] width 420 height 23
click at [326, 40] on div "Kinder Enrichment - PM 01LA - First Grade [PERSON_NAME] 05LATIN - Latin 5 [PERS…" at bounding box center [310, 49] width 420 height 28
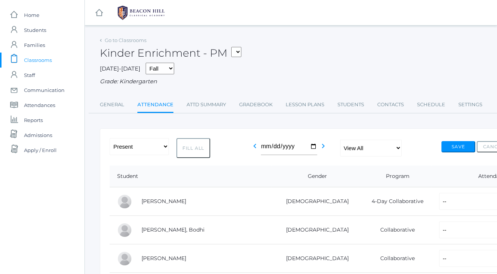
click at [148, 100] on link "Attendance" at bounding box center [155, 105] width 36 height 16
click at [357, 49] on div "Kinder Enrichment - PM 01LA - First Grade [PERSON_NAME] 05LATIN - Latin 5 [PERS…" at bounding box center [310, 49] width 420 height 28
click at [320, 63] on div "Kinder Enrichment - PM 01LA - First Grade [PERSON_NAME] 05LATIN - Latin 5 [PERS…" at bounding box center [310, 49] width 420 height 28
click at [318, 61] on div "Kinder Enrichment - PM 01LA - First Grade [PERSON_NAME] 05LATIN - Latin 5 [PERS…" at bounding box center [310, 49] width 420 height 28
click at [309, 44] on div "Kinder Enrichment - PM 01LA - First Grade [PERSON_NAME] 05LATIN - Latin 5 [PERS…" at bounding box center [310, 49] width 420 height 28
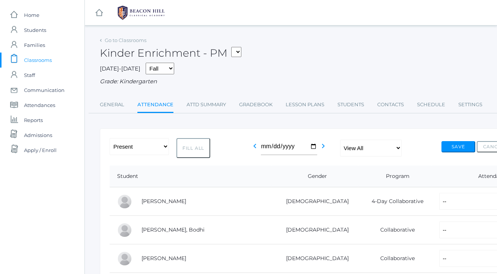
click at [337, 53] on div "Kinder Enrichment - PM 01LA - First Grade [PERSON_NAME] 05LATIN - Latin 5 [PERS…" at bounding box center [310, 49] width 420 height 28
click at [405, 47] on div "Kinder Enrichment - PM 01LA - First Grade [PERSON_NAME] 05LATIN - Latin 5 [PERS…" at bounding box center [310, 49] width 420 height 28
click at [372, 54] on div "Kinder Enrichment - PM 01LA - First Grade Barber 05LATIN - Latin 5 Salazar 05MA…" at bounding box center [310, 49] width 420 height 28
click at [331, 45] on div "Kinder Enrichment - PM 01LA - First Grade Barber 05LATIN - Latin 5 Salazar 05MA…" at bounding box center [310, 49] width 420 height 28
click at [287, 38] on div "Kinder Enrichment - PM 01LA - First Grade Barber 05LATIN - Latin 5 Salazar 05MA…" at bounding box center [310, 49] width 420 height 28
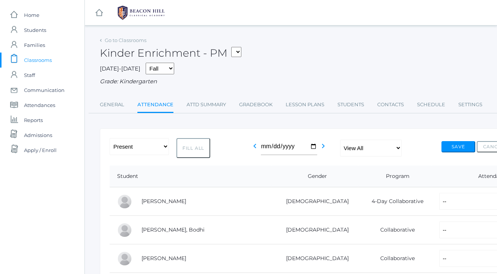
click at [39, 57] on span "Classrooms" at bounding box center [38, 60] width 28 height 15
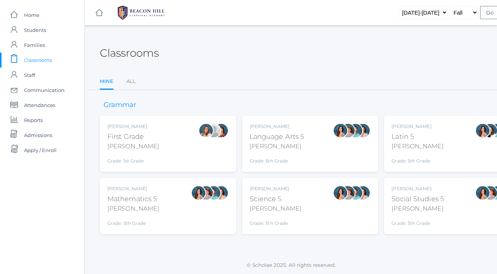
click at [232, 64] on div "Classrooms Mine All Mine All" at bounding box center [310, 62] width 420 height 55
click at [222, 47] on div "Classrooms" at bounding box center [310, 49] width 420 height 28
click at [234, 53] on div "Classrooms" at bounding box center [310, 49] width 420 height 28
click at [244, 61] on div "Classrooms" at bounding box center [310, 49] width 420 height 28
click at [133, 78] on link "All" at bounding box center [131, 81] width 9 height 15
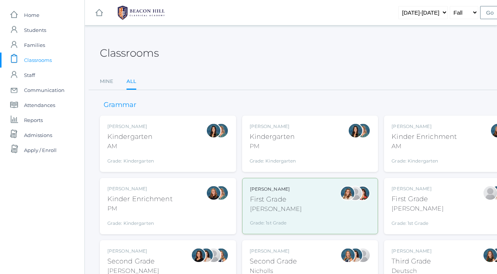
click at [265, 60] on div "Classrooms" at bounding box center [310, 49] width 420 height 28
click at [109, 232] on div "Nicole Dean Kinder Enrichment PM Grade: Kindergarten *KNDC" at bounding box center [168, 206] width 136 height 56
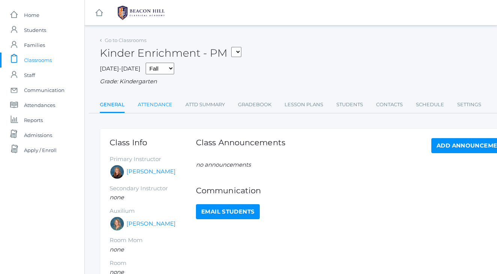
click at [156, 100] on link "Attendance" at bounding box center [155, 104] width 35 height 15
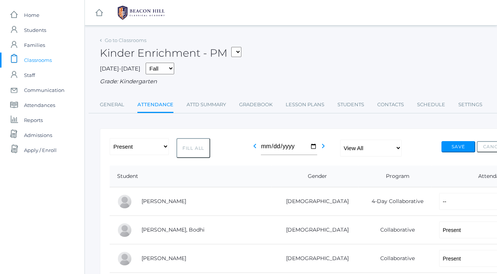
click at [294, 61] on div "Kinder Enrichment - PM 01LA - First Grade Barber 05LATIN - Latin 5 Salazar 05MA…" at bounding box center [310, 49] width 420 height 28
click at [334, 38] on div "Kinder Enrichment - PM 01LA - First Grade Barber 05LATIN - Latin 5 Salazar 05MA…" at bounding box center [310, 49] width 420 height 28
click at [39, 61] on span "Classrooms" at bounding box center [38, 60] width 28 height 15
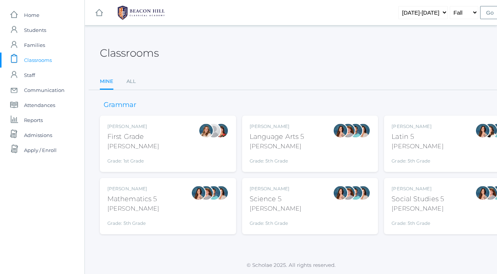
click at [316, 70] on div "Classrooms Mine All Mine All" at bounding box center [310, 62] width 420 height 55
click at [302, 64] on div "Classrooms Mine All Mine All" at bounding box center [310, 62] width 420 height 55
click at [304, 62] on div "Classrooms" at bounding box center [310, 49] width 420 height 28
click at [288, 59] on div "Classrooms" at bounding box center [310, 49] width 420 height 28
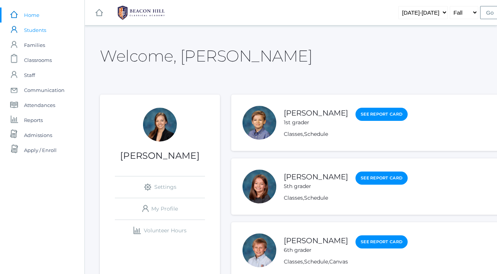
click at [41, 27] on span "Students" at bounding box center [35, 30] width 22 height 15
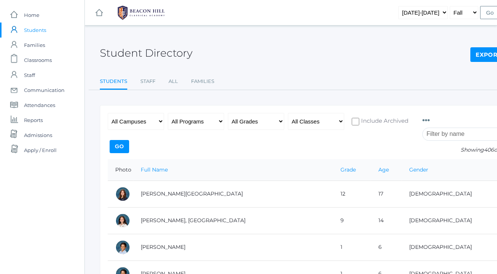
click at [465, 136] on input "search" at bounding box center [463, 134] width 83 height 13
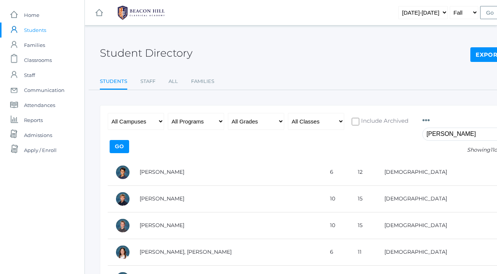
type input "Bradley, mica"
click at [368, 59] on div "Student Directory Export CSV" at bounding box center [310, 49] width 420 height 28
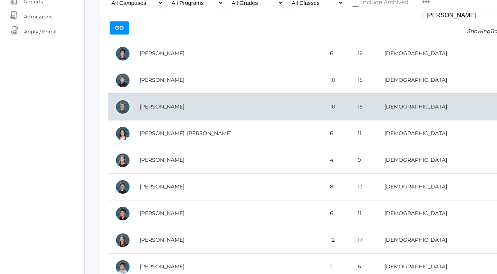
scroll to position [120, 0]
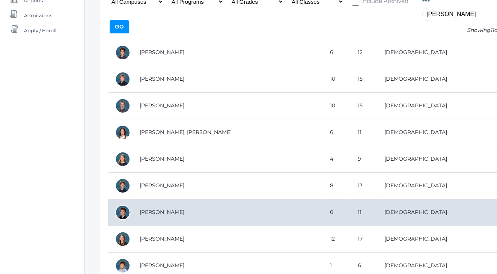
click at [175, 215] on td "Bradley, Micah" at bounding box center [227, 212] width 190 height 27
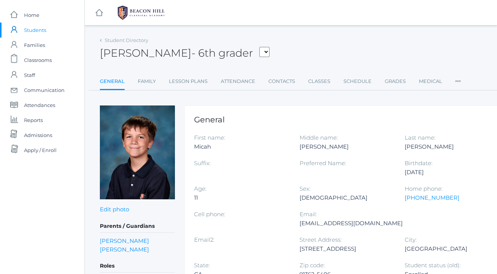
click at [420, 171] on div "10/11/2013" at bounding box center [452, 172] width 94 height 9
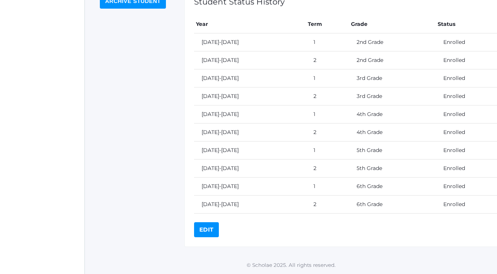
scroll to position [348, 0]
click at [212, 230] on link "Edit" at bounding box center [206, 229] width 25 height 15
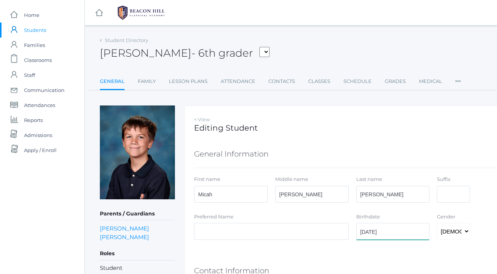
click at [386, 236] on input "2013-10-11" at bounding box center [393, 231] width 74 height 17
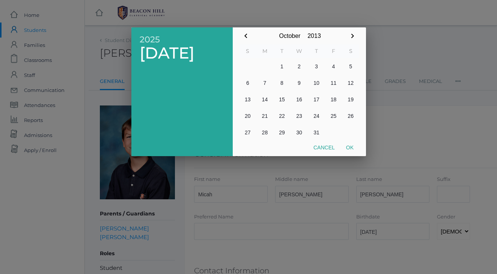
click at [333, 83] on button "11" at bounding box center [333, 83] width 17 height 17
click at [352, 32] on icon "button" at bounding box center [352, 36] width 9 height 9
click at [252, 97] on button "10" at bounding box center [247, 99] width 17 height 17
click at [350, 151] on button "Ok" at bounding box center [349, 148] width 19 height 14
type input "2013-11-10"
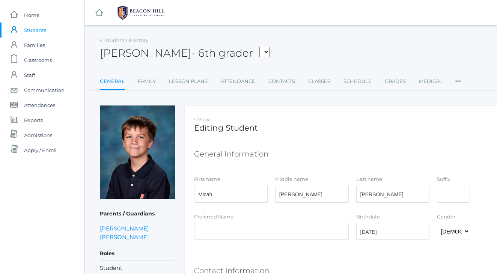
click at [420, 128] on h1 "Editing Student" at bounding box center [352, 128] width 316 height 9
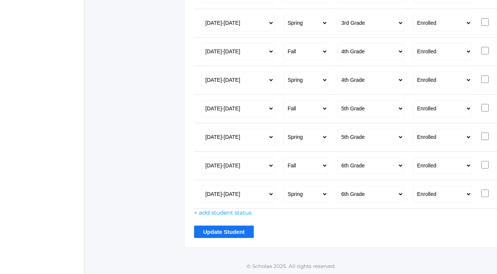
scroll to position [683, 0]
click at [211, 236] on input "Update Student" at bounding box center [224, 232] width 60 height 12
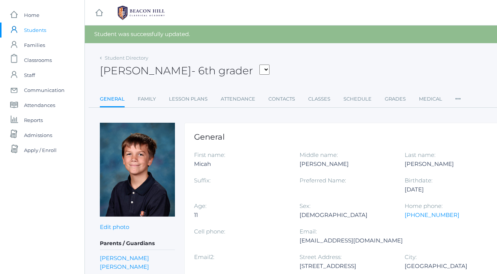
click at [343, 62] on div "[PERSON_NAME] - 6th grader Baron, [PERSON_NAME], [PERSON_NAME], [PERSON_NAME], …" at bounding box center [310, 67] width 420 height 28
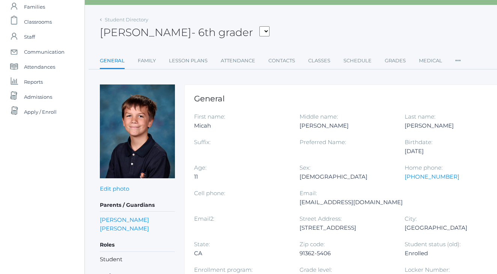
scroll to position [39, 0]
click at [313, 34] on div "[PERSON_NAME] - 6th grader Baron, [PERSON_NAME], [PERSON_NAME], [PERSON_NAME], …" at bounding box center [310, 28] width 420 height 28
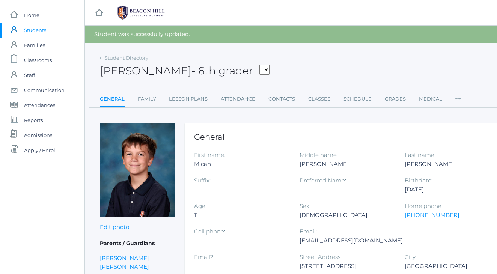
scroll to position [0, 0]
click at [36, 26] on span "Students" at bounding box center [35, 30] width 22 height 15
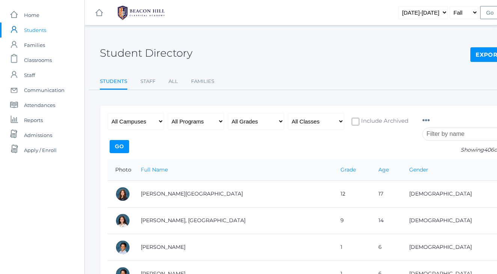
click at [449, 136] on input "search" at bounding box center [463, 134] width 83 height 13
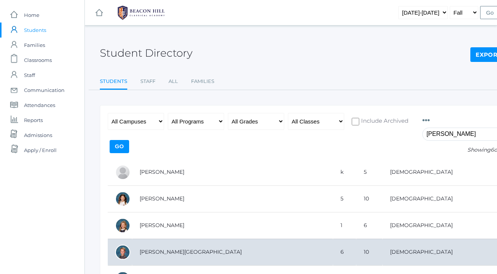
type input "lee"
click at [170, 258] on td "[PERSON_NAME][GEOGRAPHIC_DATA]" at bounding box center [232, 252] width 201 height 27
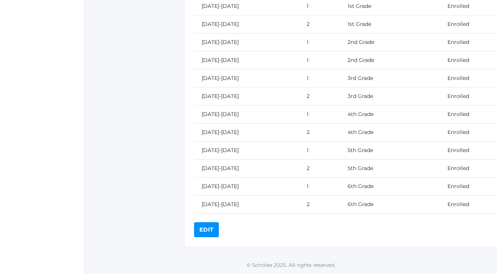
scroll to position [423, 0]
click at [209, 229] on link "Edit" at bounding box center [206, 229] width 25 height 15
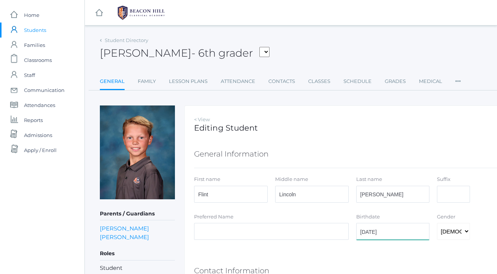
click at [396, 232] on input "[DATE]" at bounding box center [393, 231] width 74 height 17
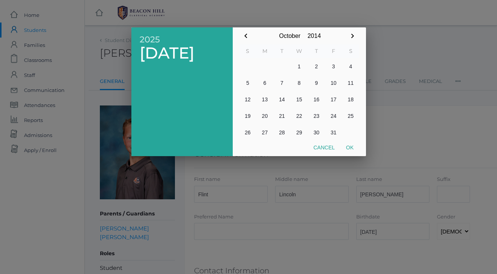
click at [248, 35] on icon "button" at bounding box center [245, 36] width 9 height 9
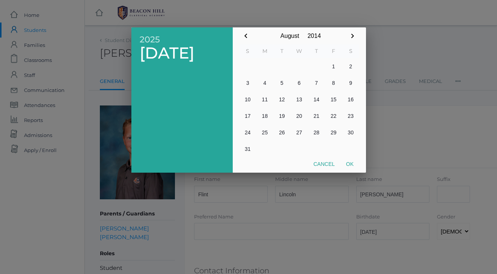
click at [248, 35] on icon "button" at bounding box center [245, 36] width 9 height 9
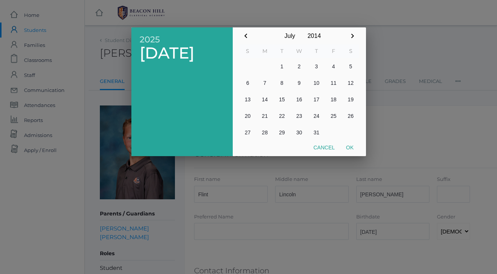
click at [248, 35] on icon "button" at bounding box center [245, 36] width 9 height 9
click at [246, 35] on icon "button" at bounding box center [245, 36] width 9 height 9
click at [318, 82] on button "10" at bounding box center [316, 83] width 17 height 17
click at [349, 147] on button "Ok" at bounding box center [349, 148] width 19 height 14
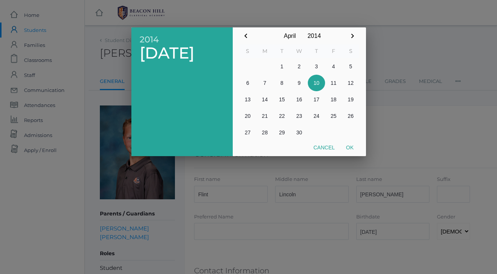
type input "[DATE]"
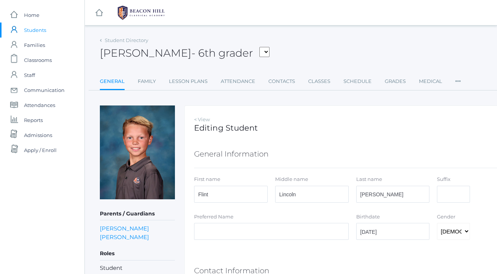
click at [434, 146] on div "General Information" at bounding box center [352, 155] width 316 height 27
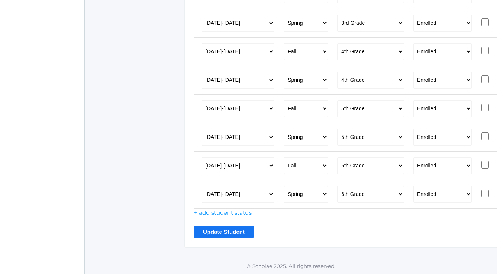
scroll to position [797, 0]
click at [222, 234] on input "Update Student" at bounding box center [224, 232] width 60 height 12
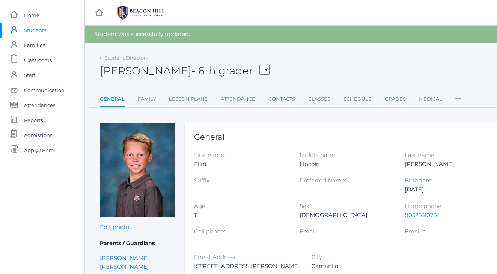
click at [42, 31] on span "Students" at bounding box center [35, 30] width 22 height 15
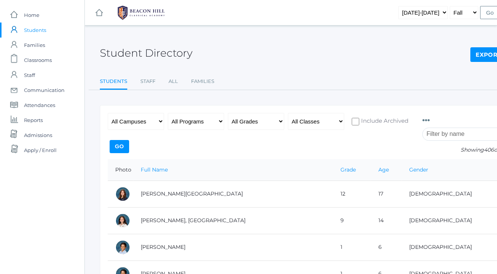
click at [452, 137] on input "search" at bounding box center [463, 134] width 83 height 13
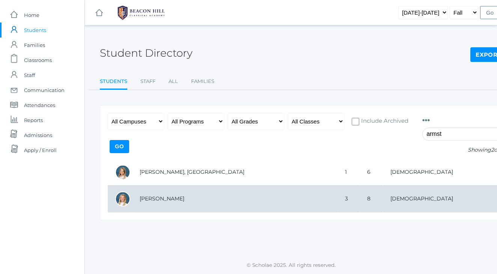
type input "armst"
click at [181, 206] on td "[PERSON_NAME]" at bounding box center [234, 198] width 205 height 27
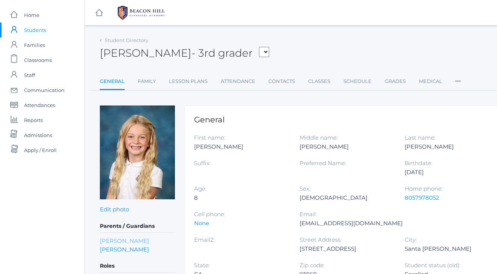
click at [135, 239] on link "[PERSON_NAME]" at bounding box center [124, 241] width 49 height 9
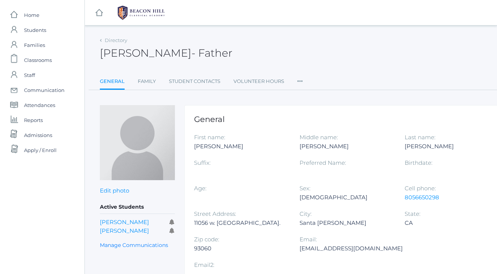
click at [317, 249] on div "[EMAIL_ADDRESS][DOMAIN_NAME]" at bounding box center [351, 248] width 103 height 9
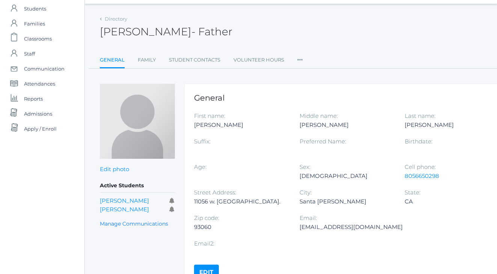
scroll to position [23, 0]
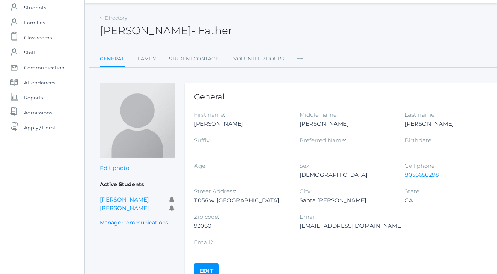
click at [206, 264] on link "Edit" at bounding box center [206, 271] width 25 height 15
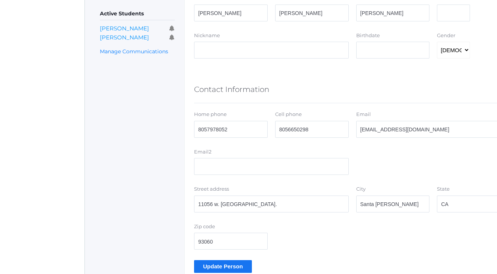
scroll to position [183, 0]
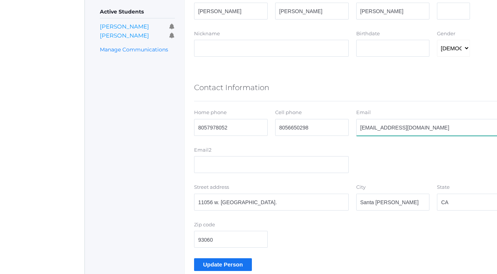
click at [410, 127] on input "Travisarm86@yahoo.com" at bounding box center [433, 127] width 155 height 17
type input "[EMAIL_ADDRESS][DOMAIN_NAME]"
click at [423, 155] on div "Email2" at bounding box center [352, 161] width 324 height 30
click at [237, 262] on input "Update Person" at bounding box center [223, 264] width 58 height 12
